Goal: Task Accomplishment & Management: Complete application form

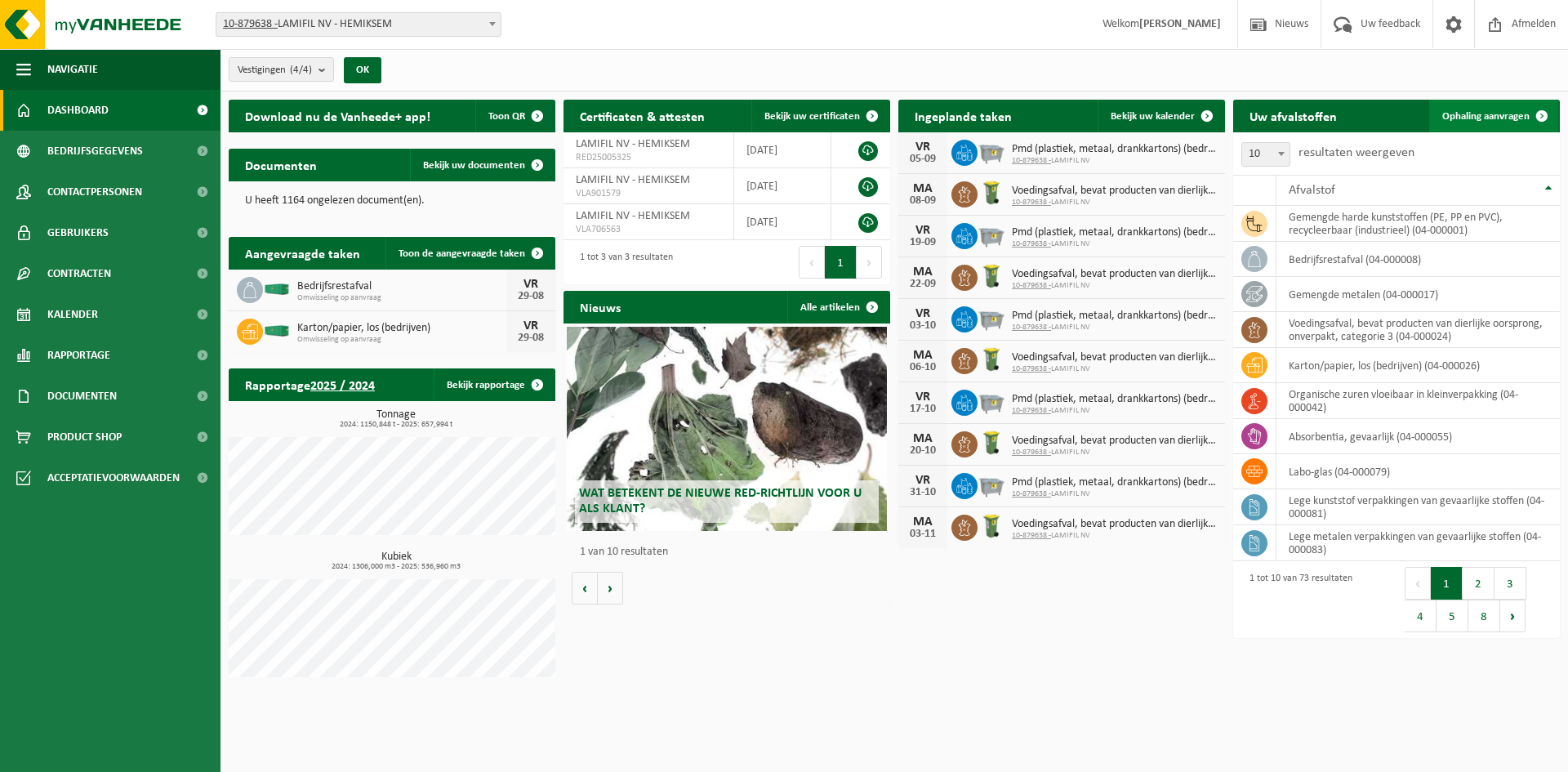
click at [1468, 111] on span "Ophaling aanvragen" at bounding box center [1486, 116] width 88 height 11
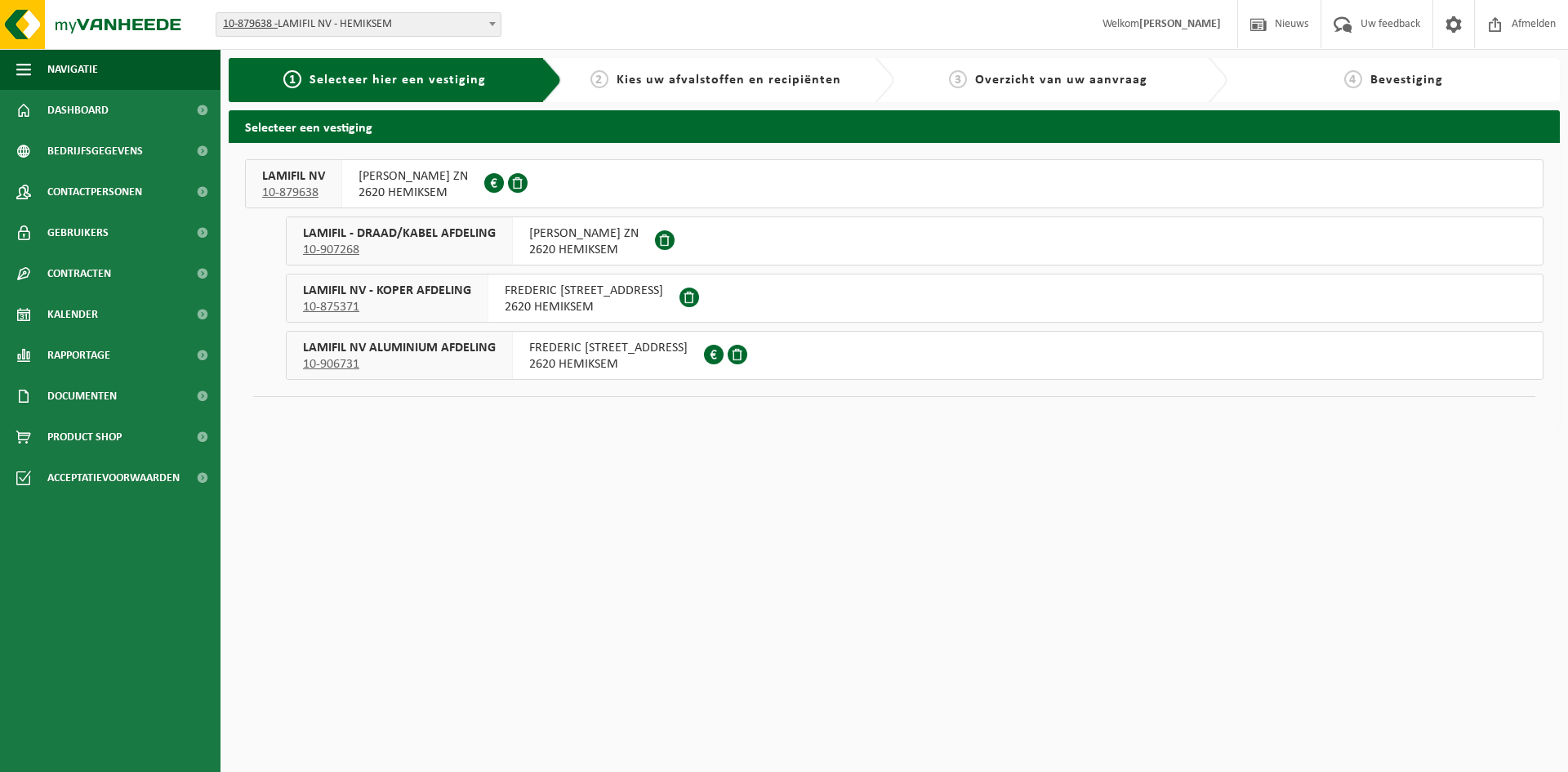
click at [407, 174] on span "FREDERIK SHEIDLAAN ZN" at bounding box center [413, 176] width 110 height 16
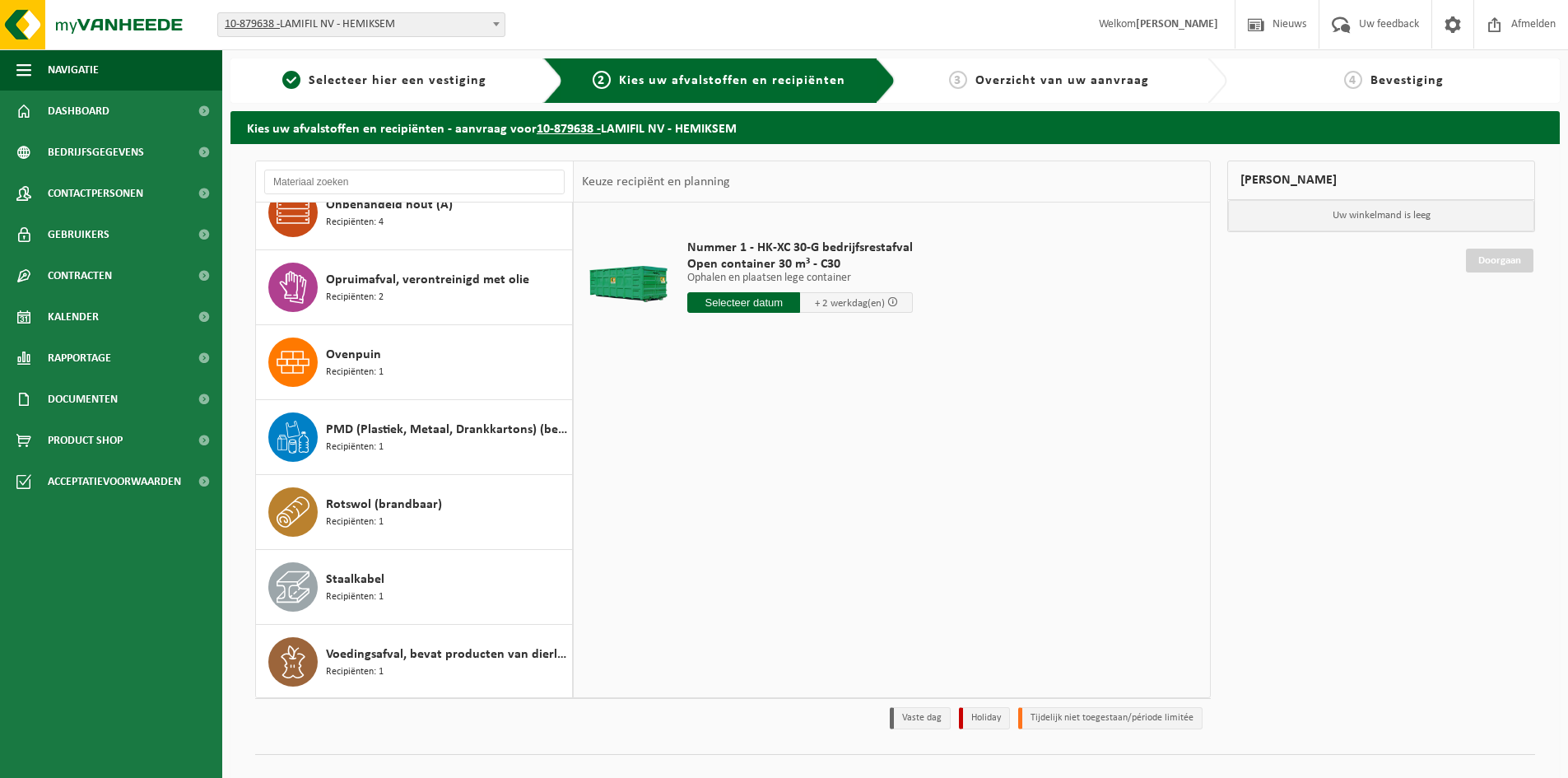
scroll to position [1078, 0]
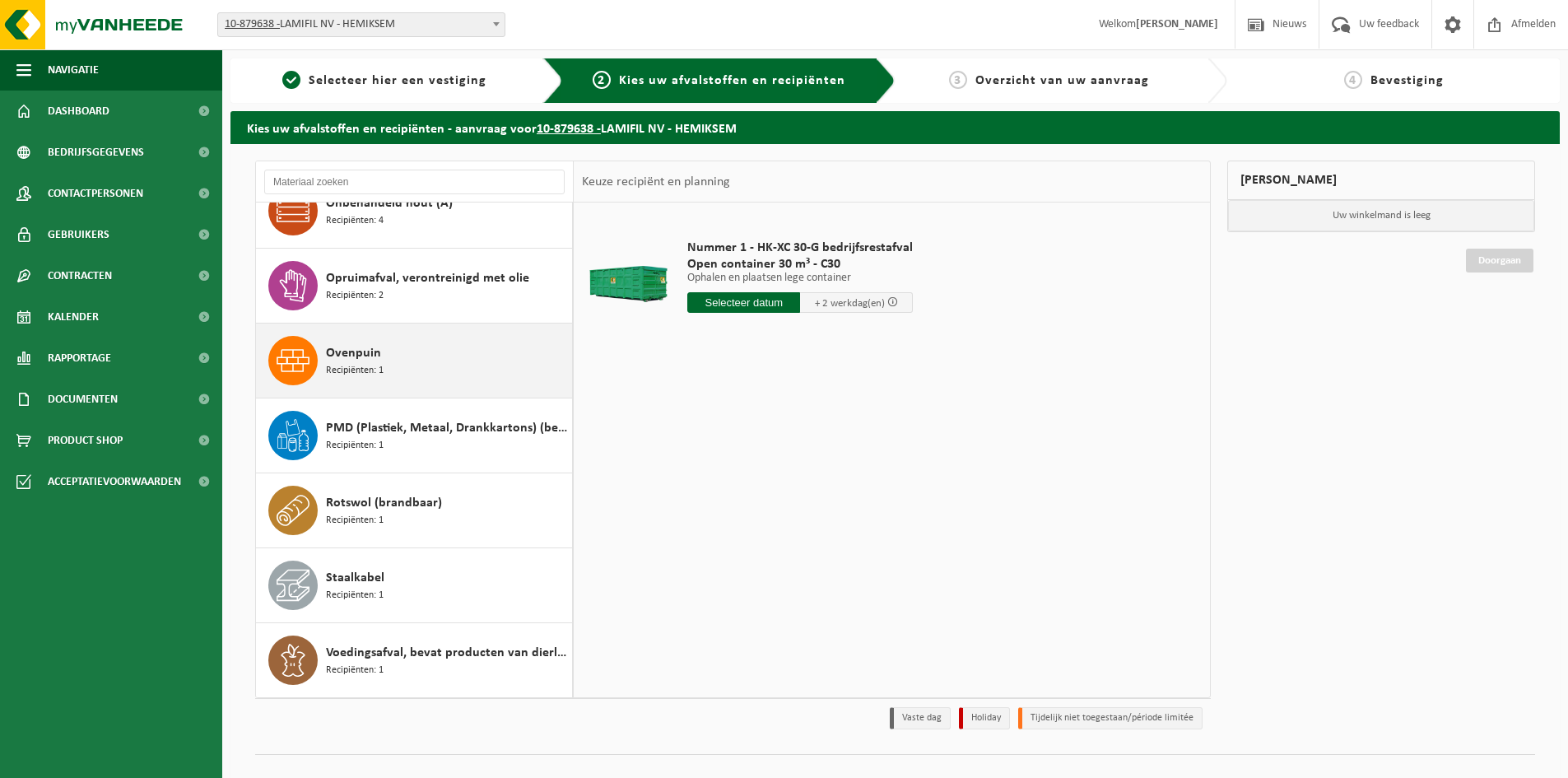
click at [393, 357] on div "Ovenpuin Recipiënten: 1" at bounding box center [447, 360] width 242 height 50
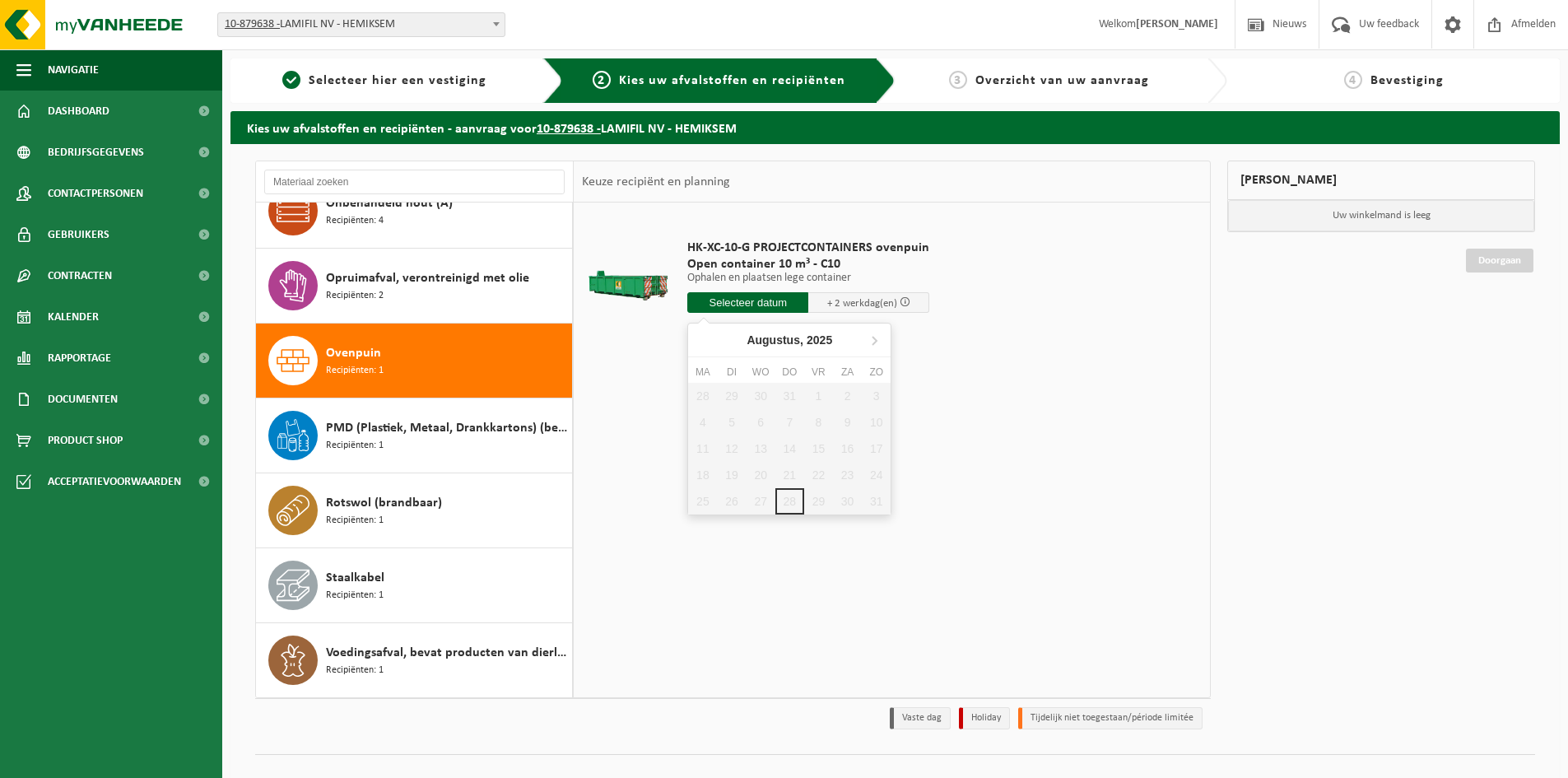
click at [740, 302] on input "text" at bounding box center [748, 302] width 121 height 20
click at [882, 340] on icon at bounding box center [874, 339] width 26 height 26
click at [699, 395] on div "1" at bounding box center [703, 395] width 29 height 26
type input "Van 2025-09-01"
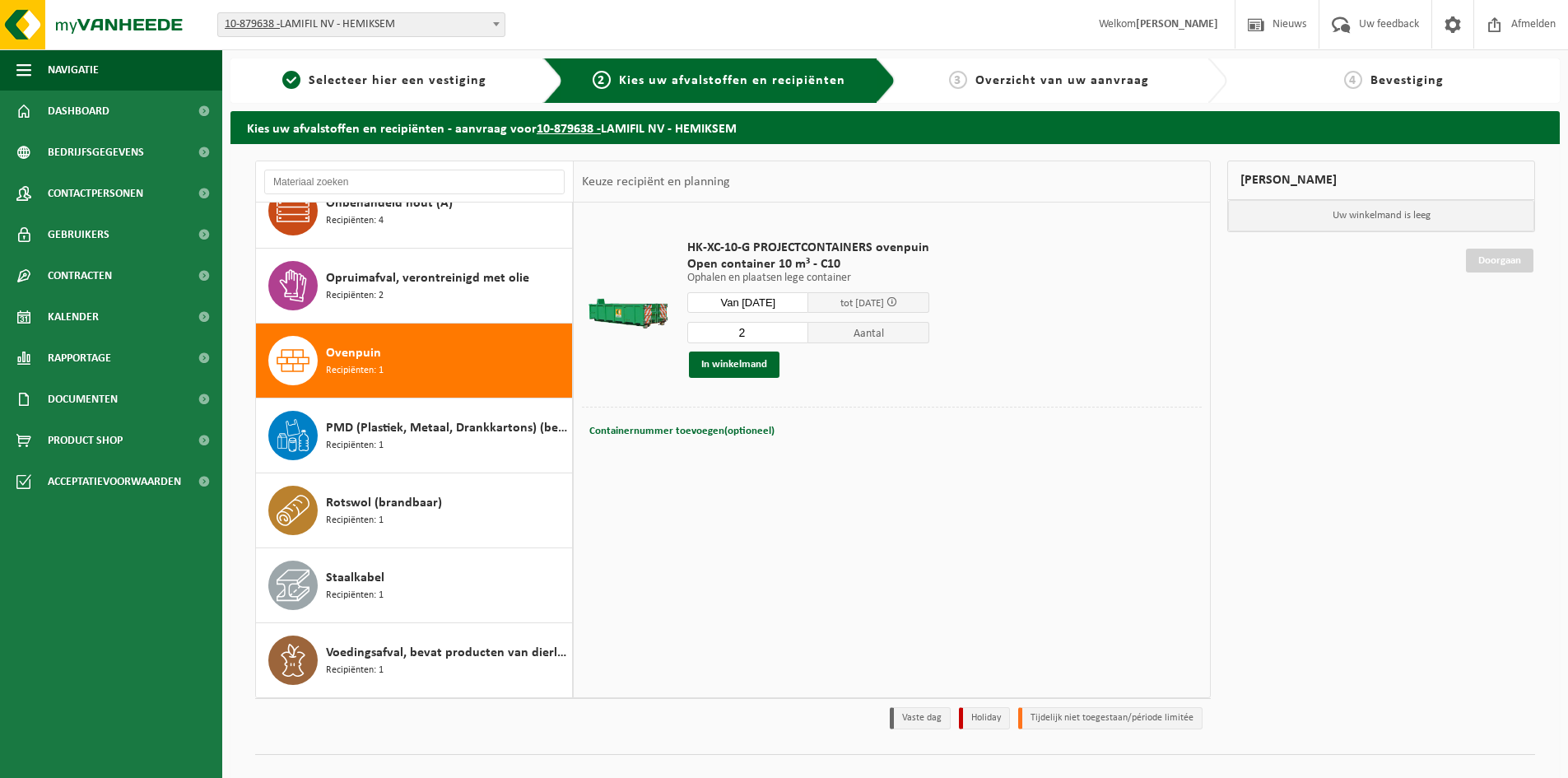
type input "2"
click at [793, 330] on input "2" at bounding box center [748, 332] width 121 height 21
click at [740, 370] on button "In winkelmand" at bounding box center [733, 364] width 90 height 26
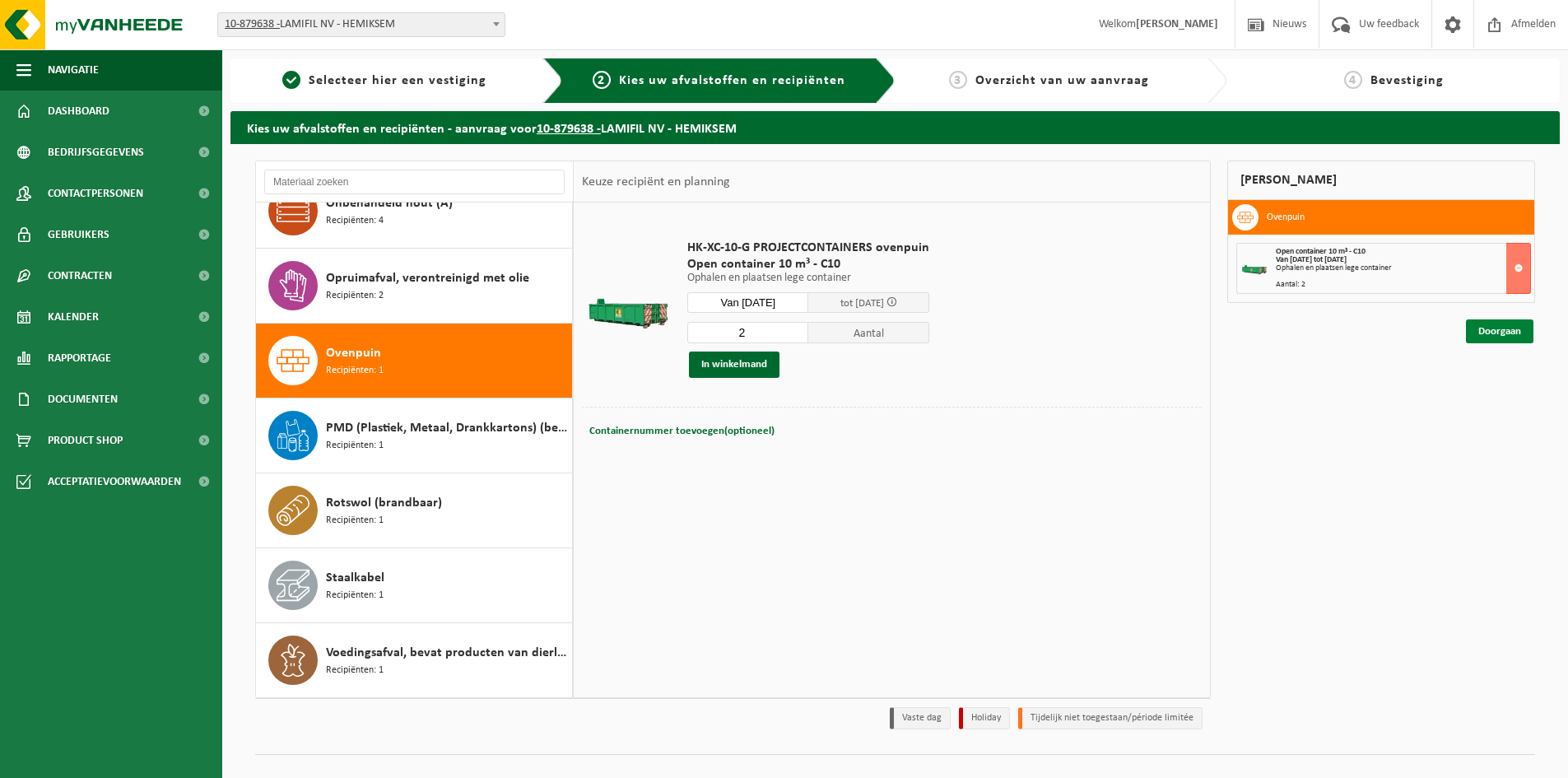
click at [1488, 331] on link "Doorgaan" at bounding box center [1500, 331] width 68 height 24
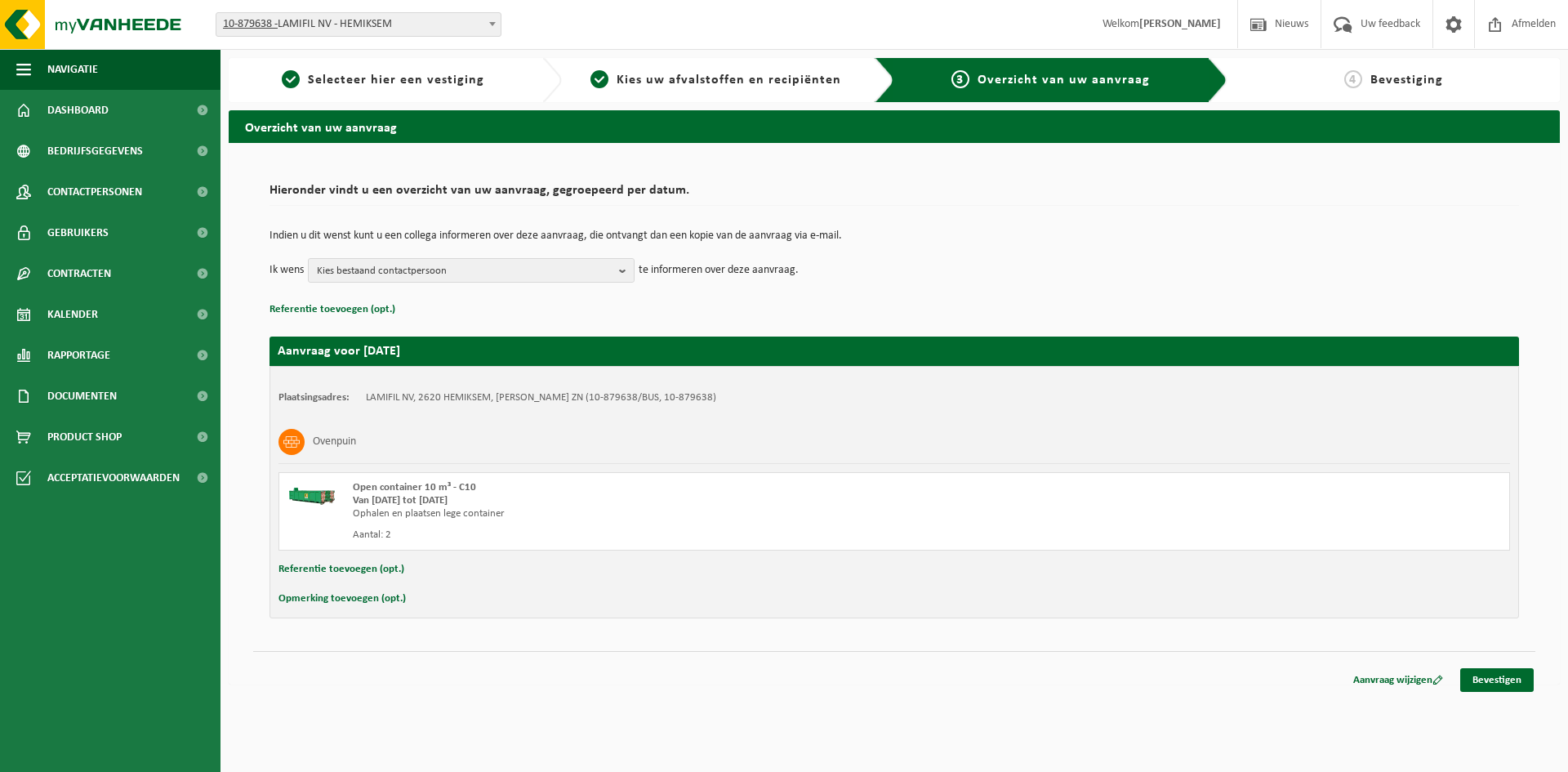
click at [384, 602] on button "Opmerking toevoegen (opt.)" at bounding box center [342, 599] width 127 height 21
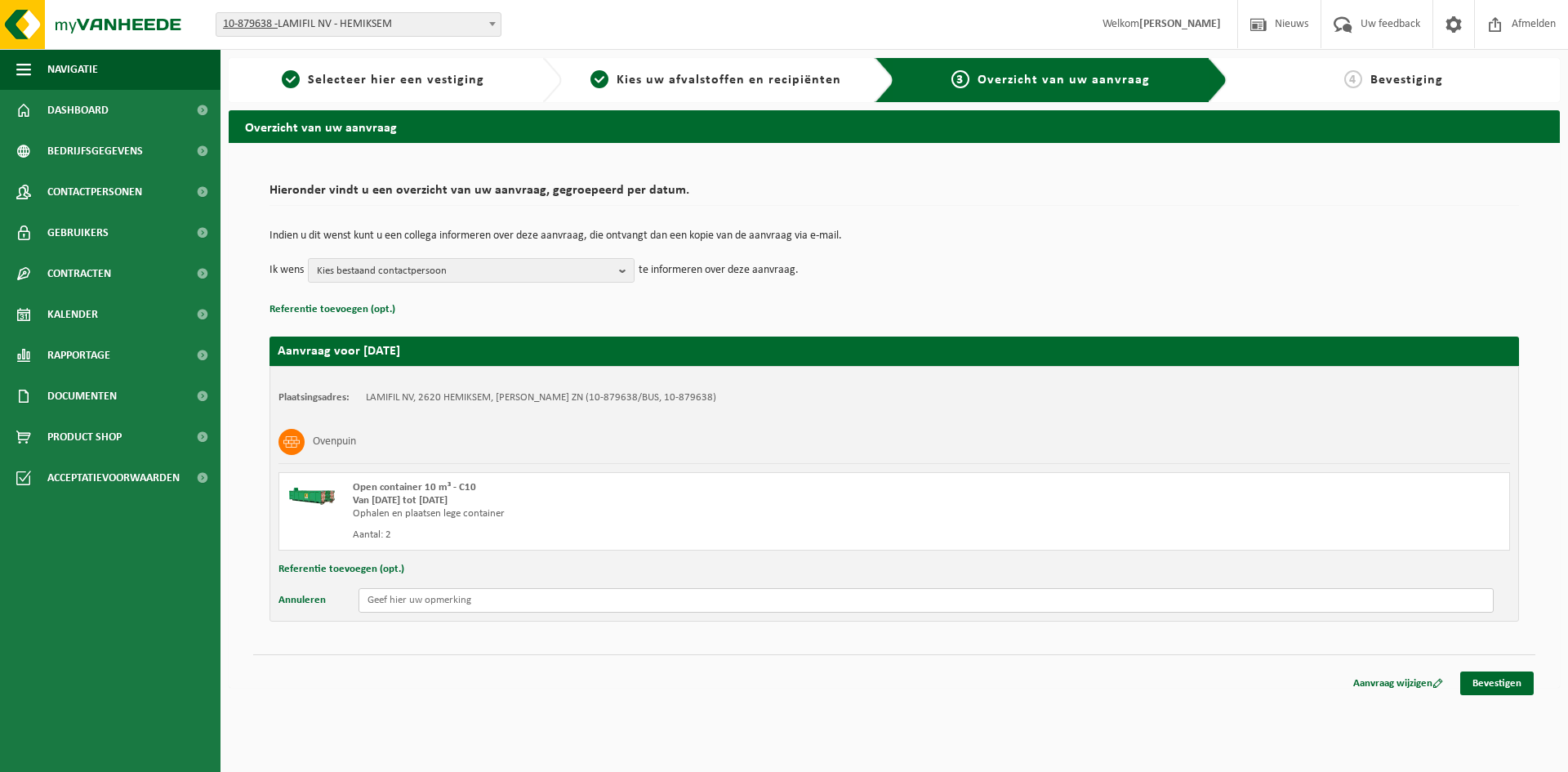
click at [381, 598] on input "text" at bounding box center [926, 599] width 1135 height 24
type input "Plaatsen van 2 projectcontainers voor ovenpuin"
click at [571, 281] on span "Kies bestaand contactpersoon" at bounding box center [465, 271] width 296 height 24
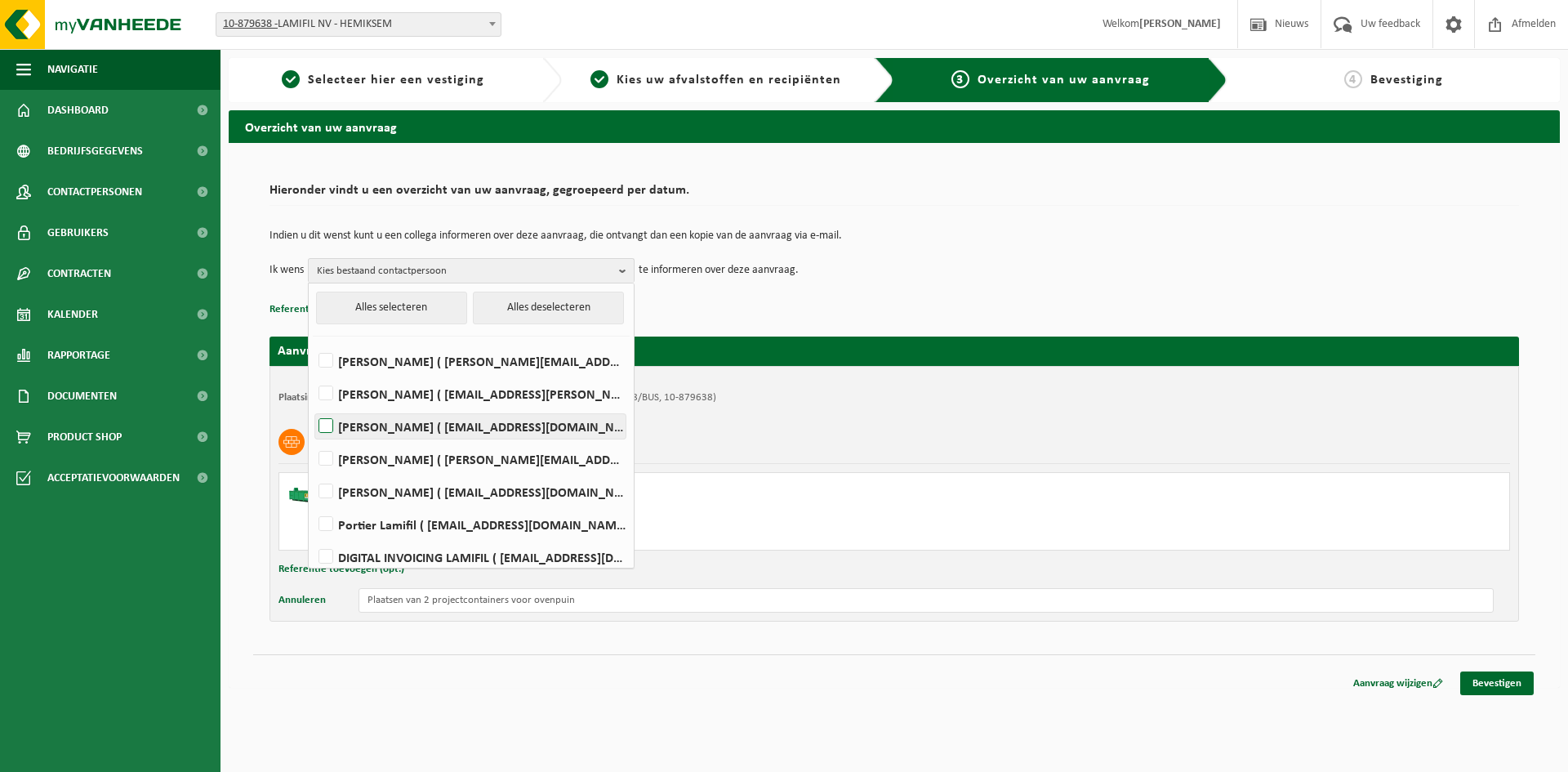
click at [333, 424] on label "Dirk Boels ( dirk.boels@lamifil.be )" at bounding box center [470, 426] width 310 height 24
click at [313, 406] on input "Dirk Boels ( dirk.boels@lamifil.be )" at bounding box center [312, 405] width 1 height 1
checkbox input "true"
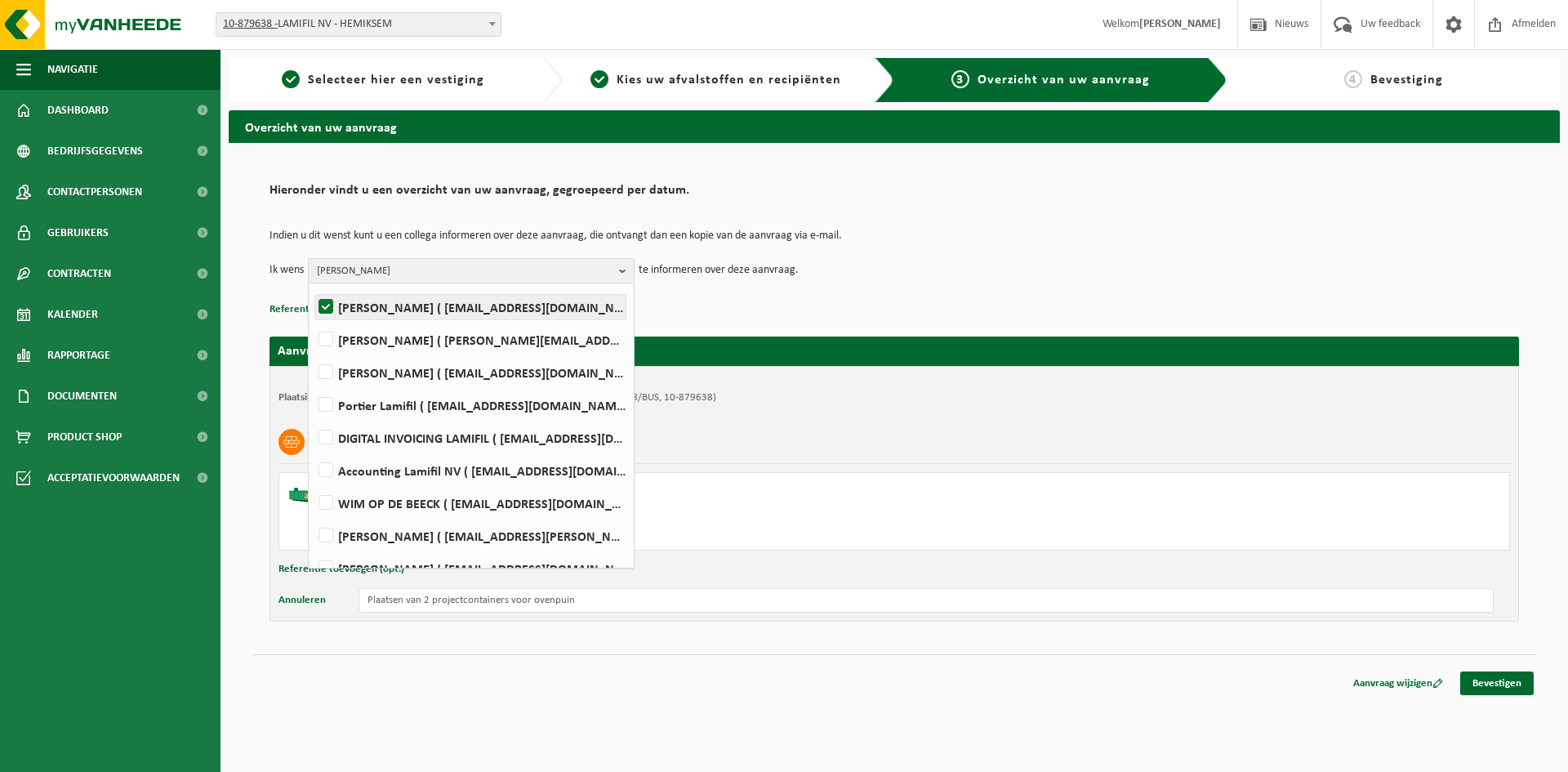
scroll to position [91, 0]
click at [326, 436] on label "Portier Lamifil ( portier@lamifil.be )" at bounding box center [470, 433] width 310 height 24
click at [313, 413] on input "Portier Lamifil ( portier@lamifil.be )" at bounding box center [312, 413] width 1 height 1
checkbox input "true"
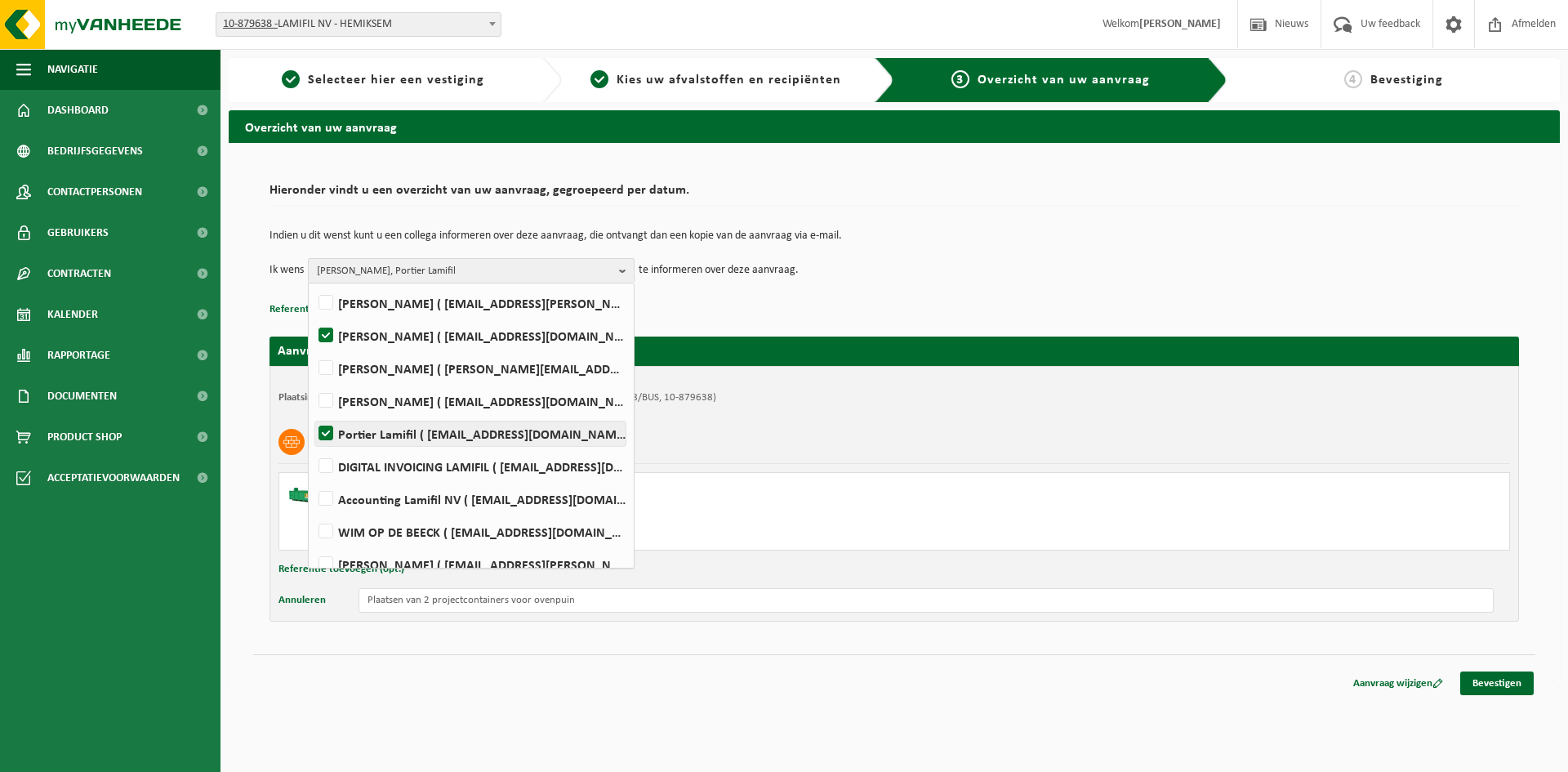
scroll to position [173, 0]
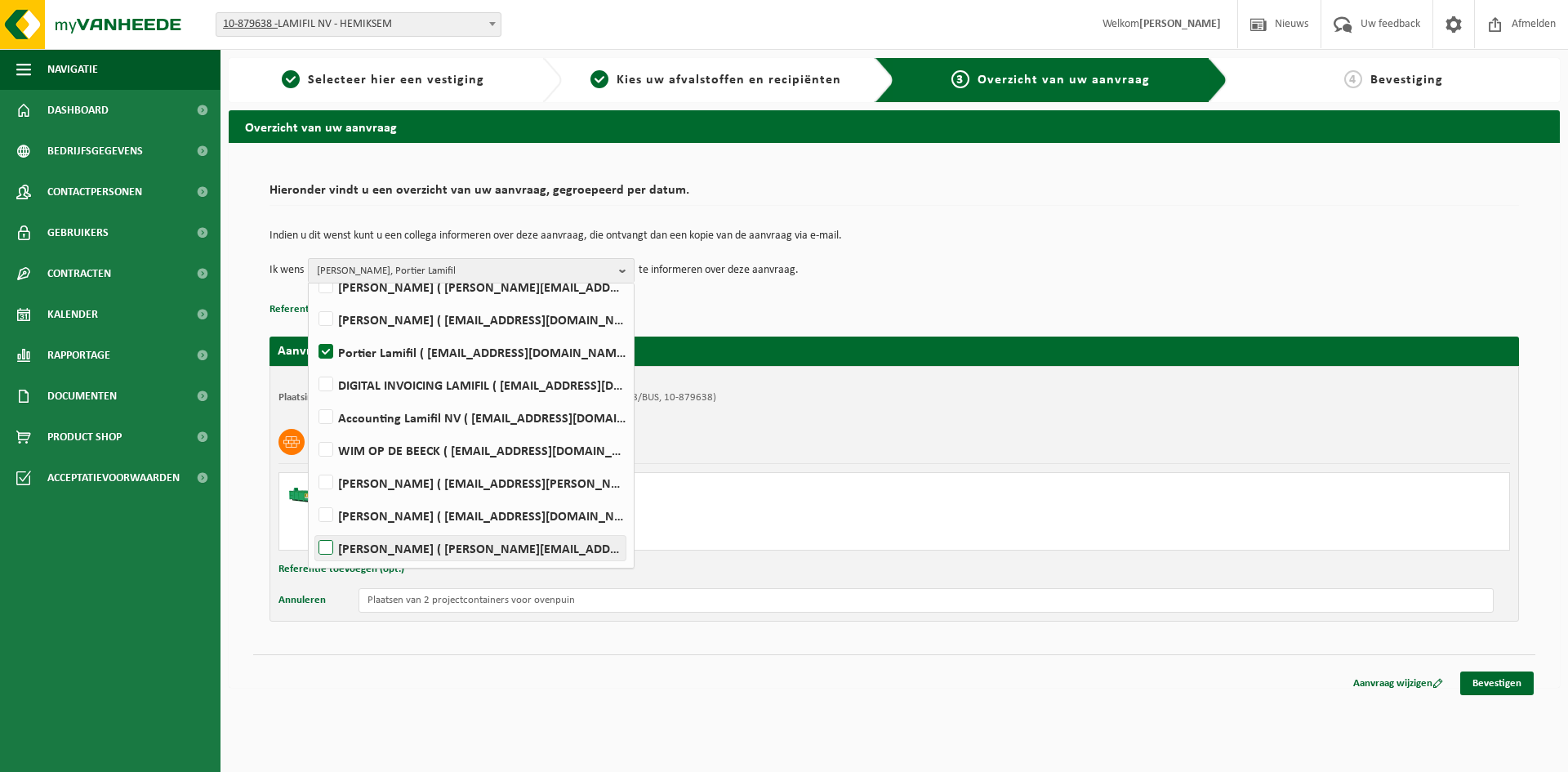
click at [332, 555] on label "JOHAN VERMEULEN ( johan.vermeulen@lamifil.be )" at bounding box center [470, 547] width 310 height 24
click at [313, 528] on input "JOHAN VERMEULEN ( johan.vermeulen@lamifil.be )" at bounding box center [312, 527] width 1 height 1
checkbox input "true"
click at [329, 521] on label "KURT VAN DER LINDEN ( kurt.van.der.linden@lamifil.be )" at bounding box center [470, 515] width 310 height 24
click at [313, 495] on input "KURT VAN DER LINDEN ( kurt.van.der.linden@lamifil.be )" at bounding box center [312, 494] width 1 height 1
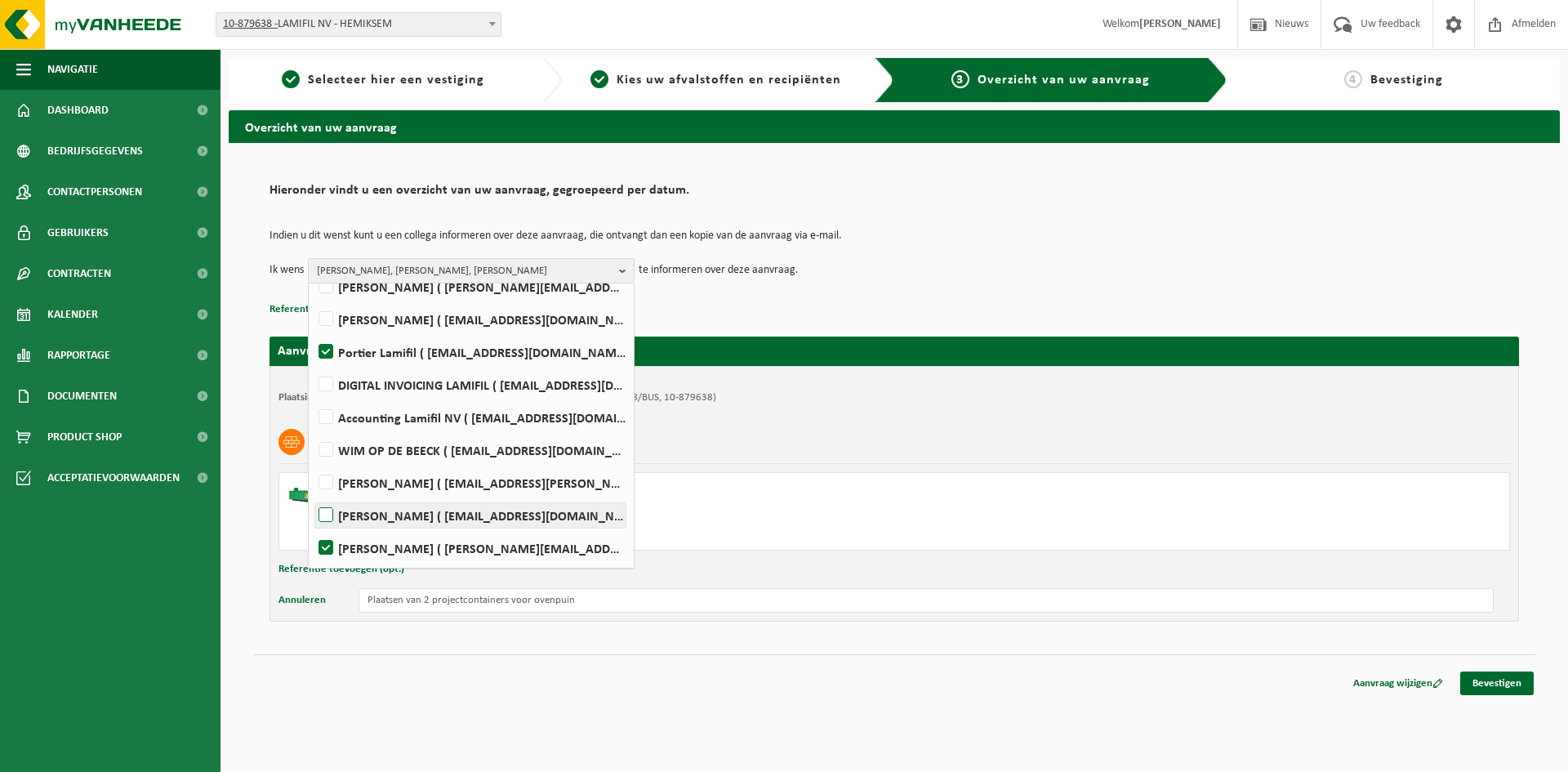
checkbox input "true"
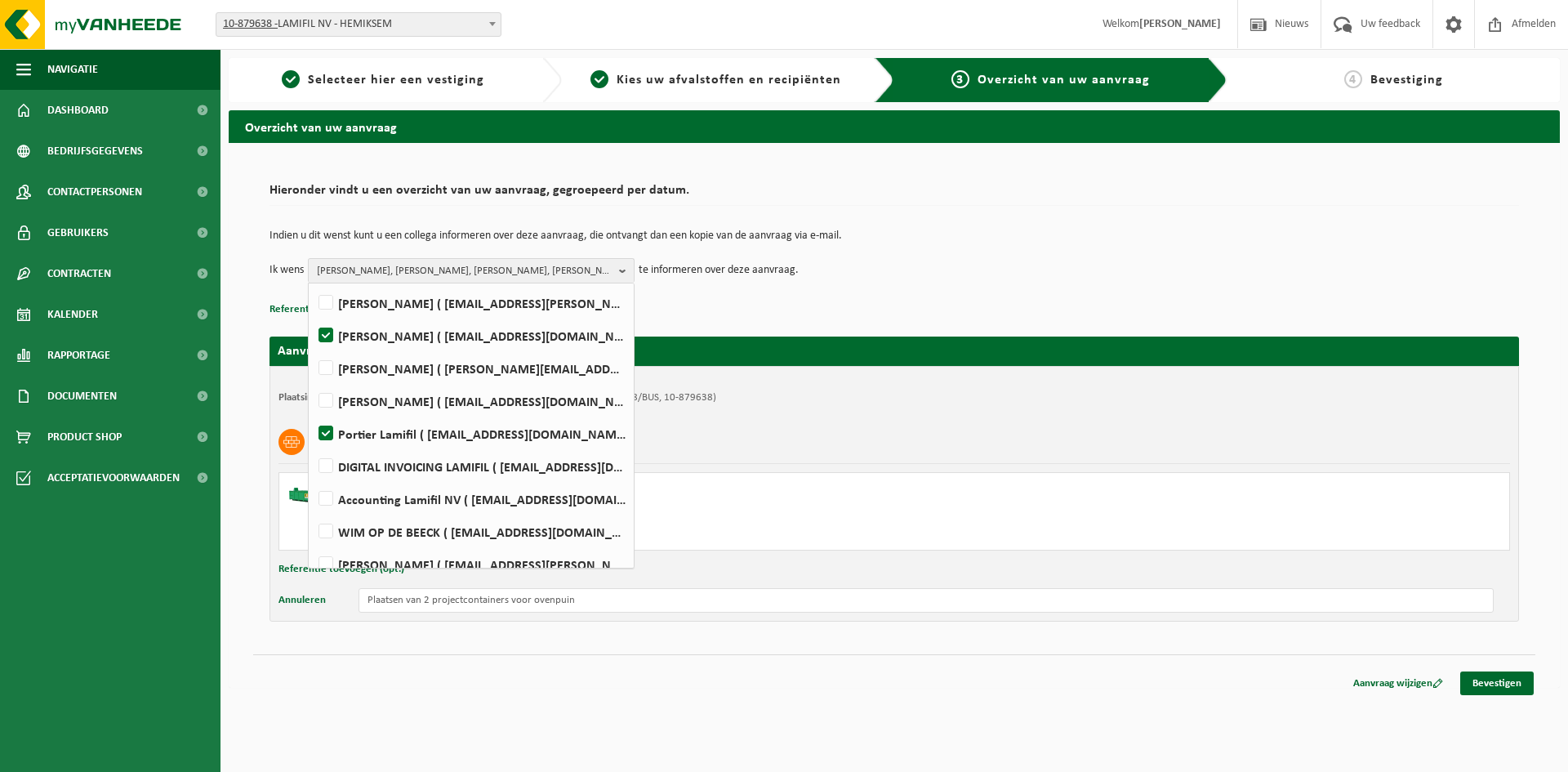
scroll to position [0, 0]
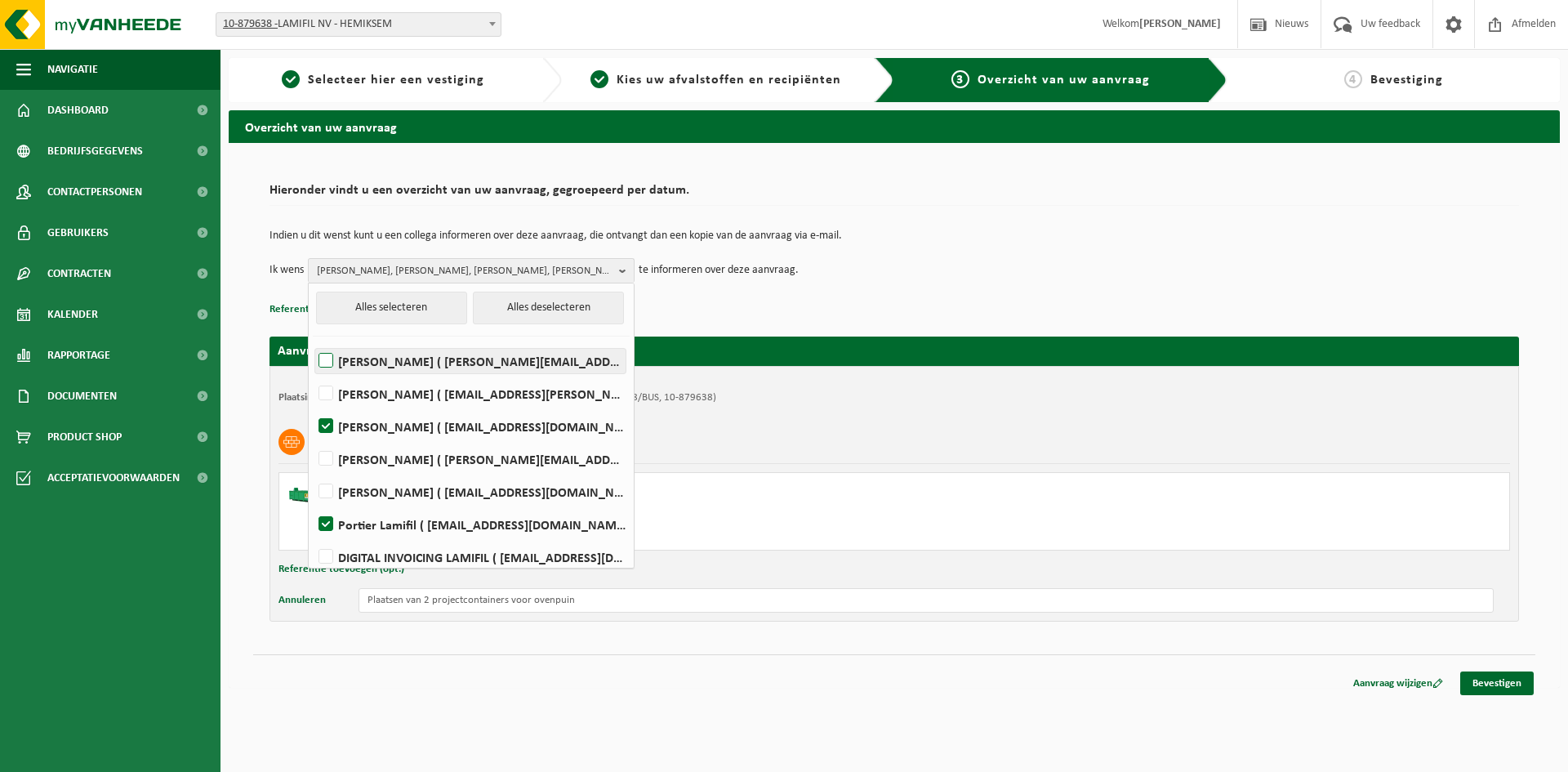
click at [332, 354] on label "Guido Arconada ( guido.arconada@lamifil.be )" at bounding box center [470, 360] width 310 height 24
click at [313, 340] on input "Guido Arconada ( guido.arconada@lamifil.be )" at bounding box center [312, 340] width 1 height 1
checkbox input "true"
click at [318, 422] on label "Dirk Boels ( dirk.boels@lamifil.be )" at bounding box center [470, 426] width 310 height 24
click at [313, 406] on input "Dirk Boels ( dirk.boels@lamifil.be )" at bounding box center [312, 405] width 1 height 1
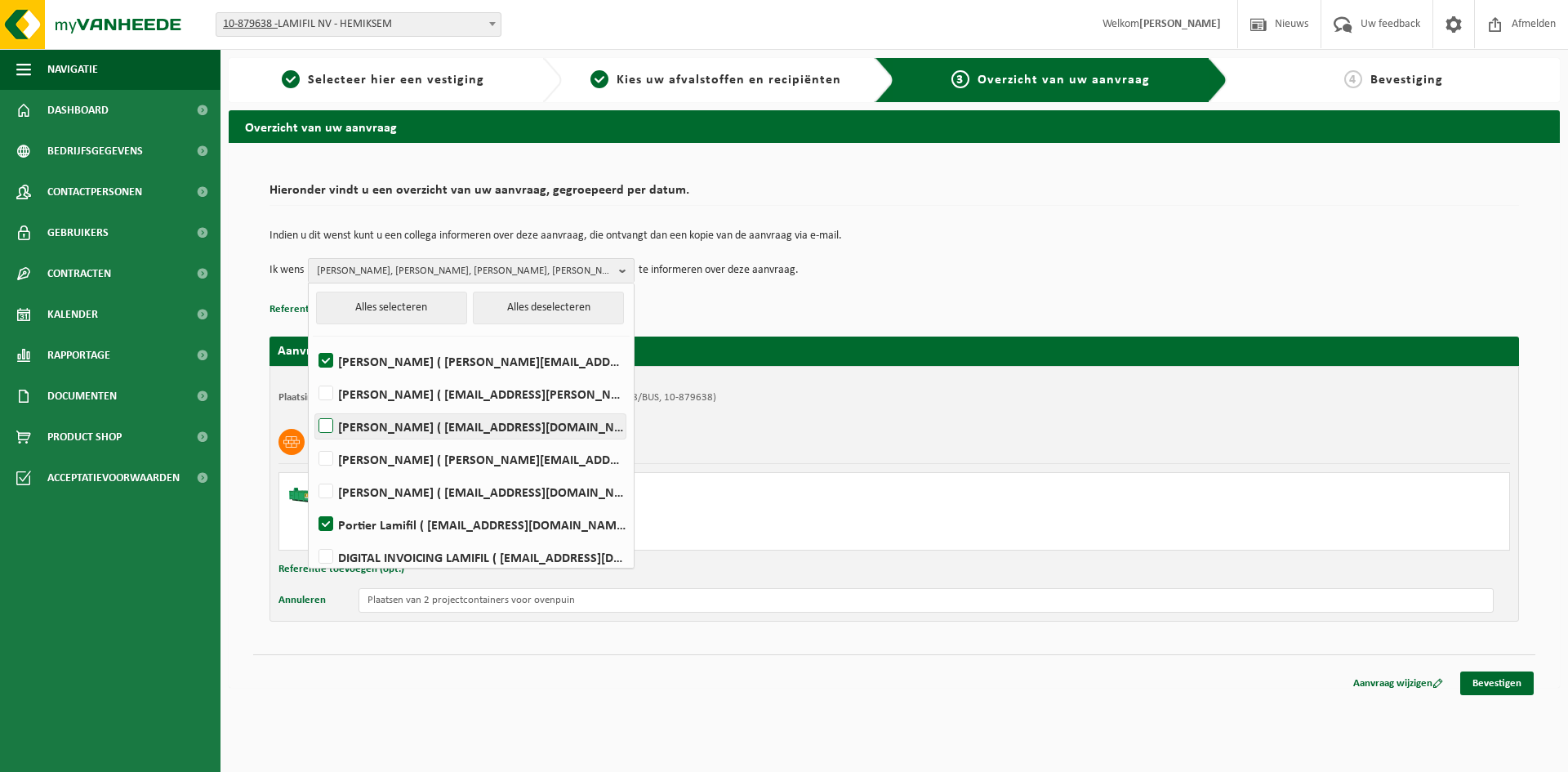
click at [329, 422] on label "Dirk Boels ( dirk.boels@lamifil.be )" at bounding box center [470, 426] width 310 height 24
click at [313, 406] on input "Dirk Boels ( dirk.boels@lamifil.be )" at bounding box center [312, 405] width 1 height 1
checkbox input "true"
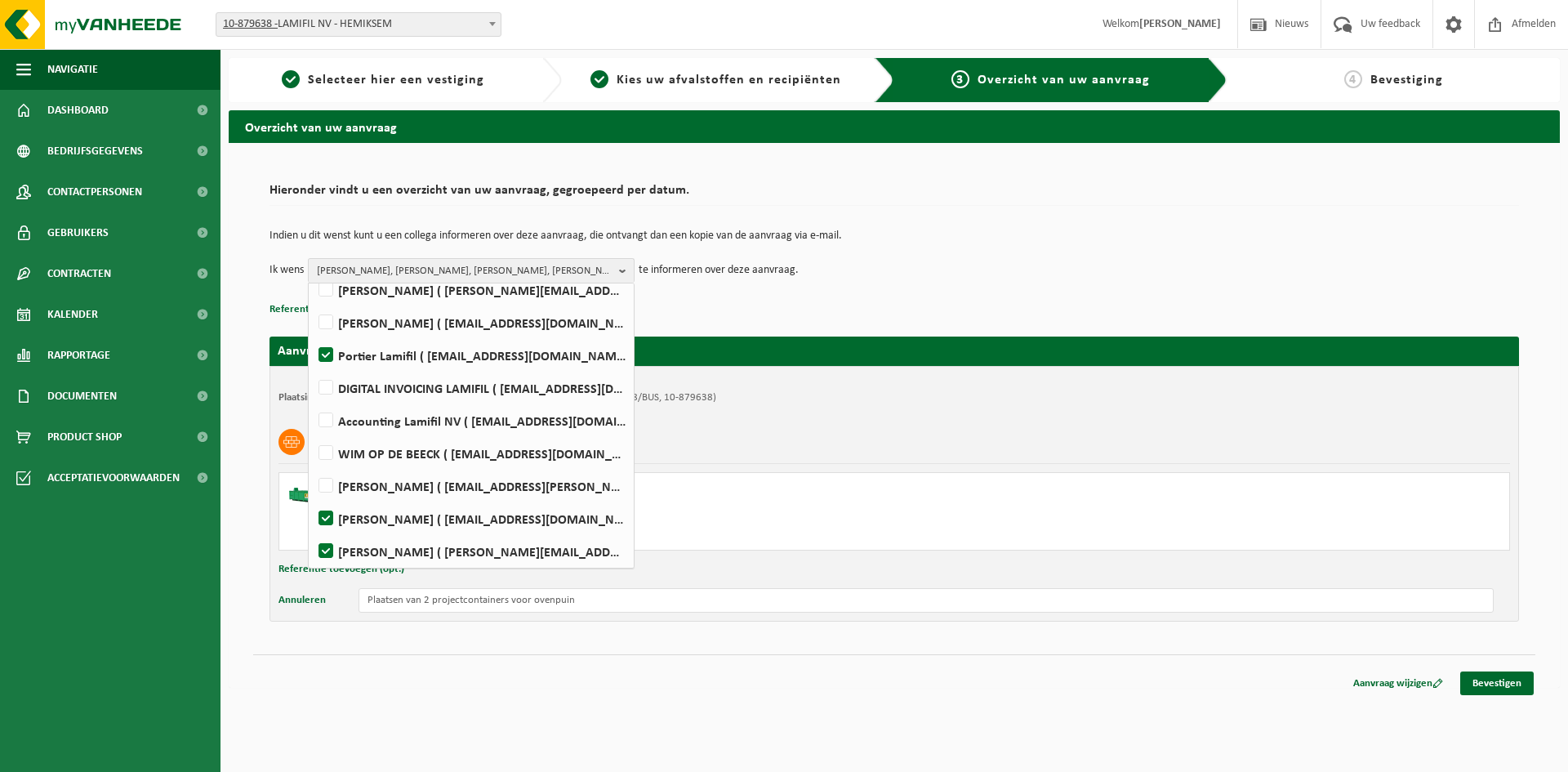
scroll to position [173, 0]
click at [579, 269] on span "Guido Arconada, Dirk Boels, Portier Lamifil, KURT VAN DER LINDEN, JOHAN VERMEUL…" at bounding box center [465, 271] width 296 height 24
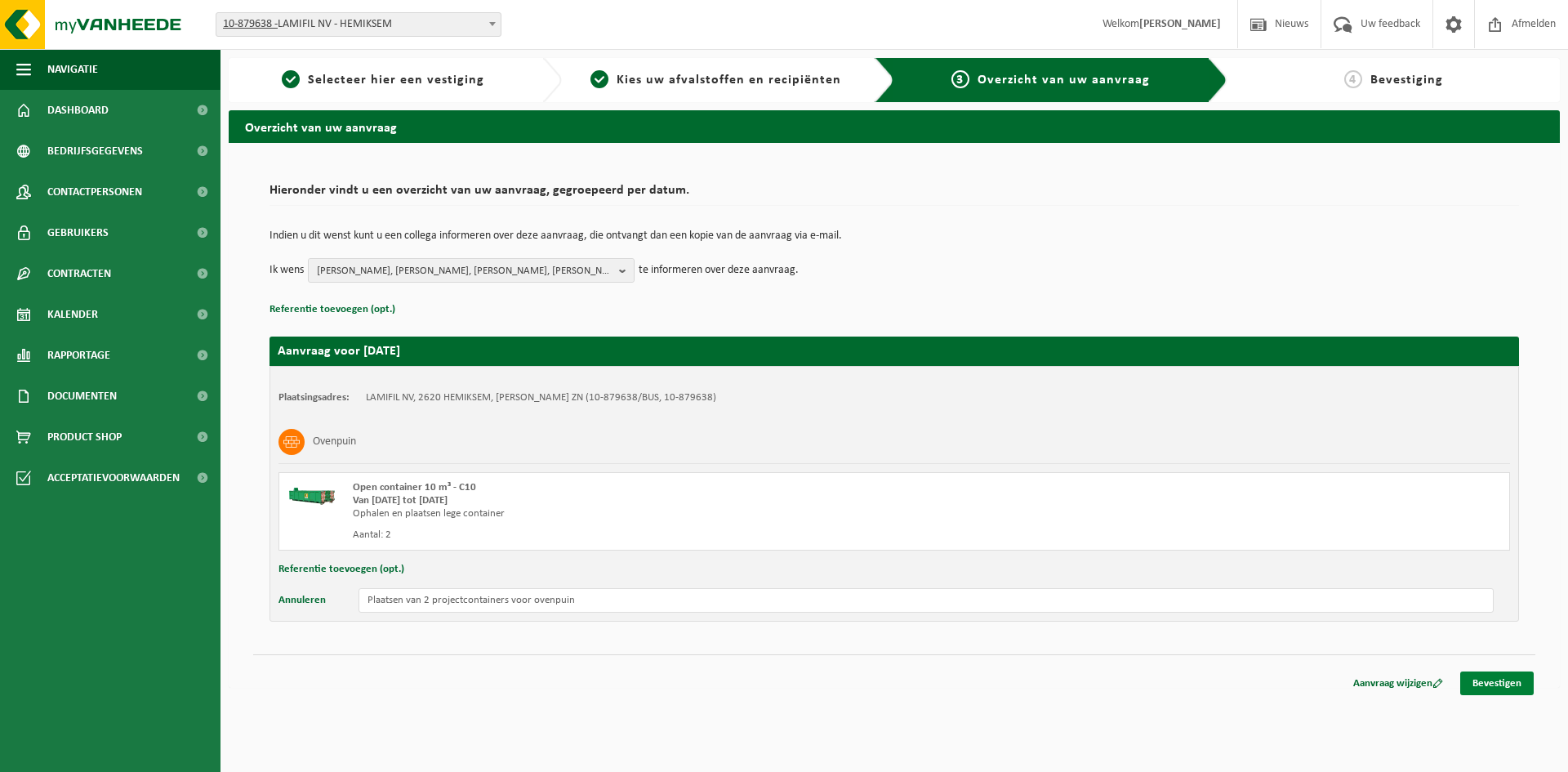
click at [1518, 679] on link "Bevestigen" at bounding box center [1498, 683] width 73 height 24
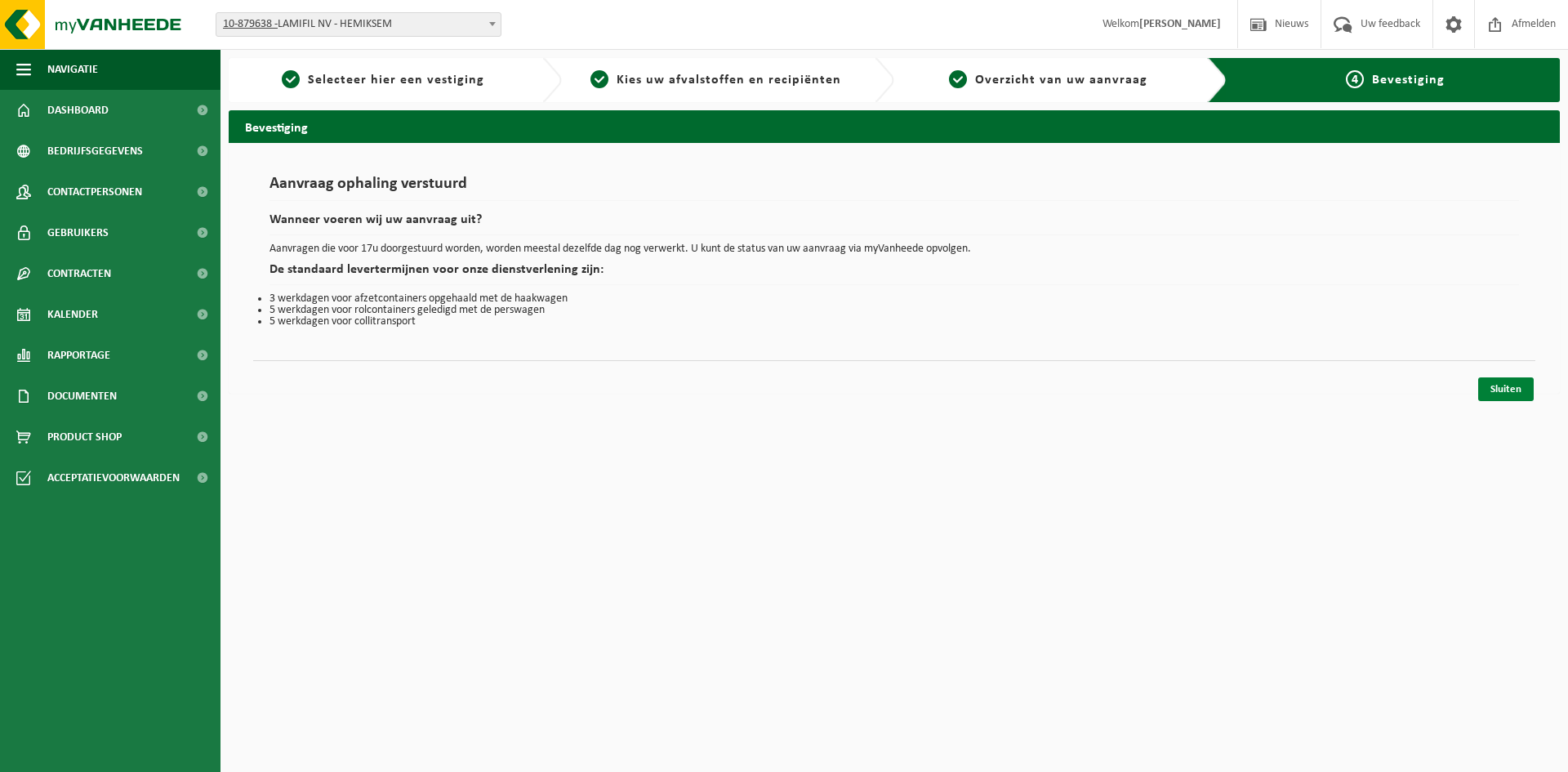
click at [1499, 388] on link "Sluiten" at bounding box center [1506, 389] width 56 height 24
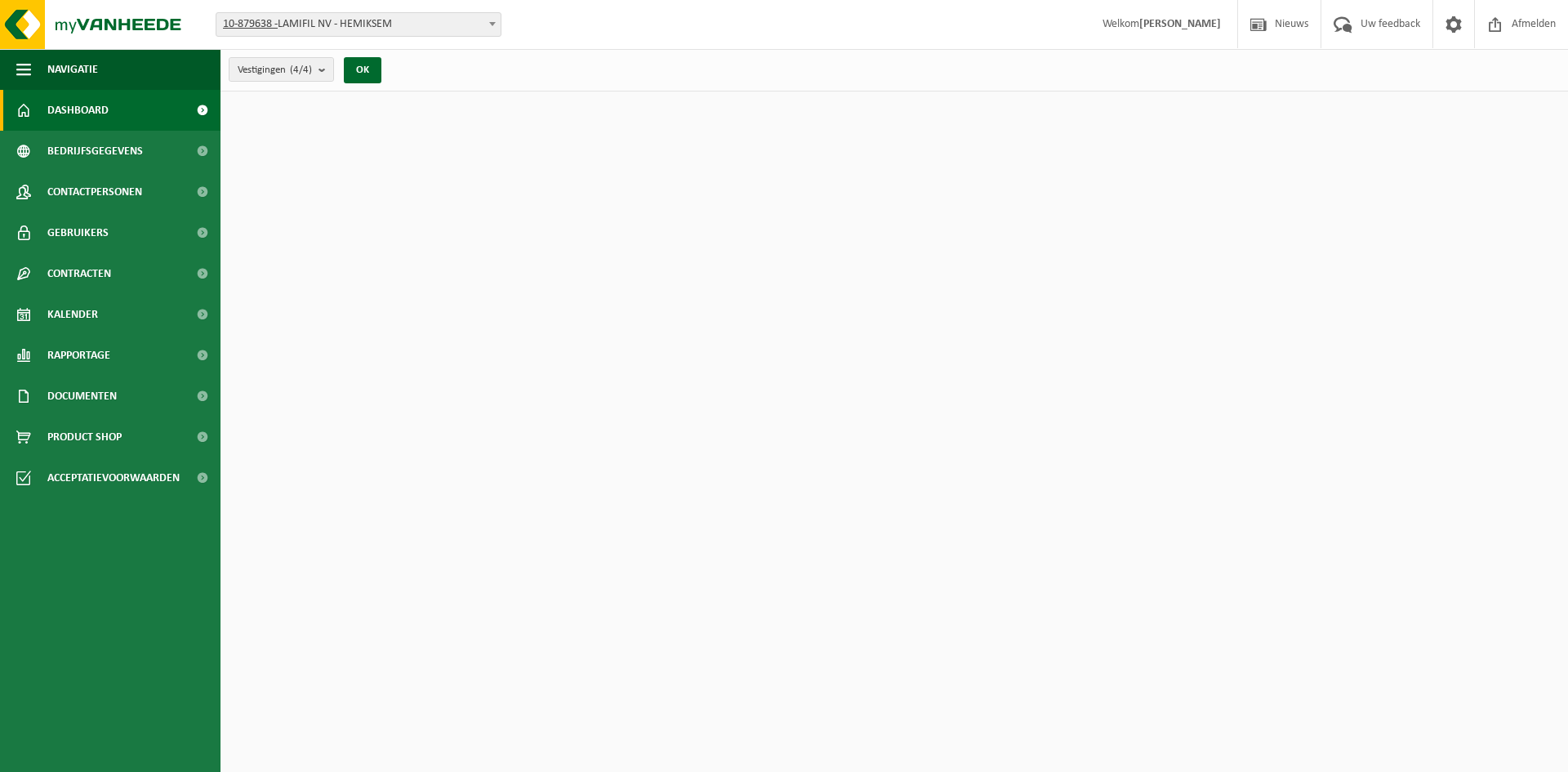
click at [94, 113] on span "Dashboard" at bounding box center [78, 110] width 62 height 40
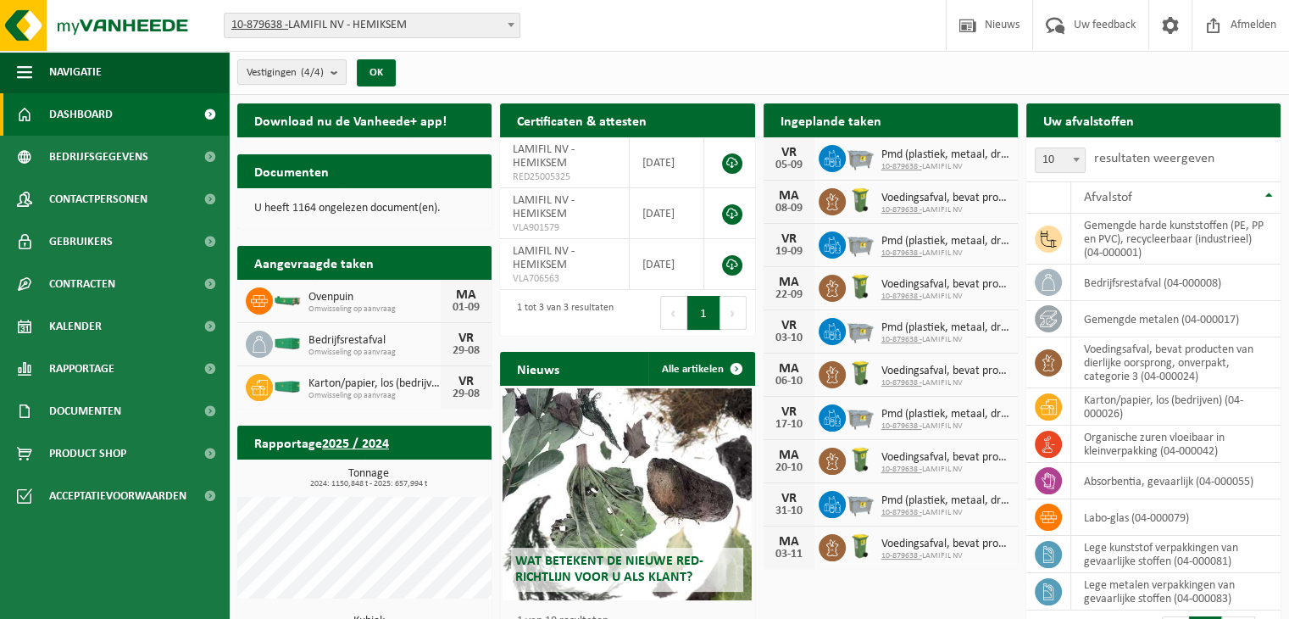
click at [763, 569] on div "Ingeplande taken Bekijk uw kalender [DATE] Pmd (plastiek, metaal, drankkartons)…" at bounding box center [890, 336] width 263 height 482
click at [675, 0] on html "Vestiging: 10-879638 - LAMIFIL NV - HEMIKSEM 10-907268 - LAMIFIL - DRAAD/KABEL …" at bounding box center [644, 309] width 1289 height 619
